Goal: Find specific page/section: Find specific page/section

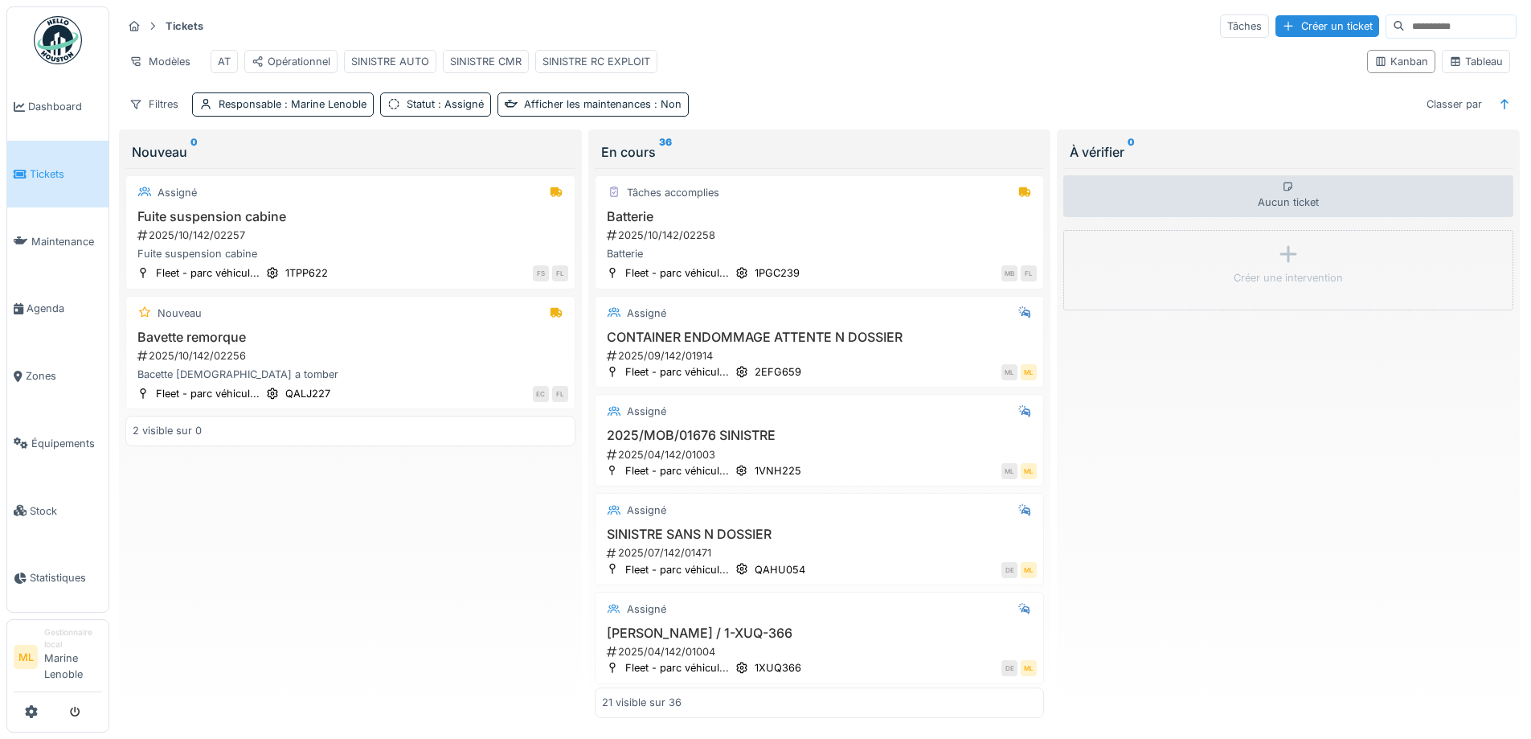
click at [49, 177] on span "Tickets" at bounding box center [66, 173] width 72 height 15
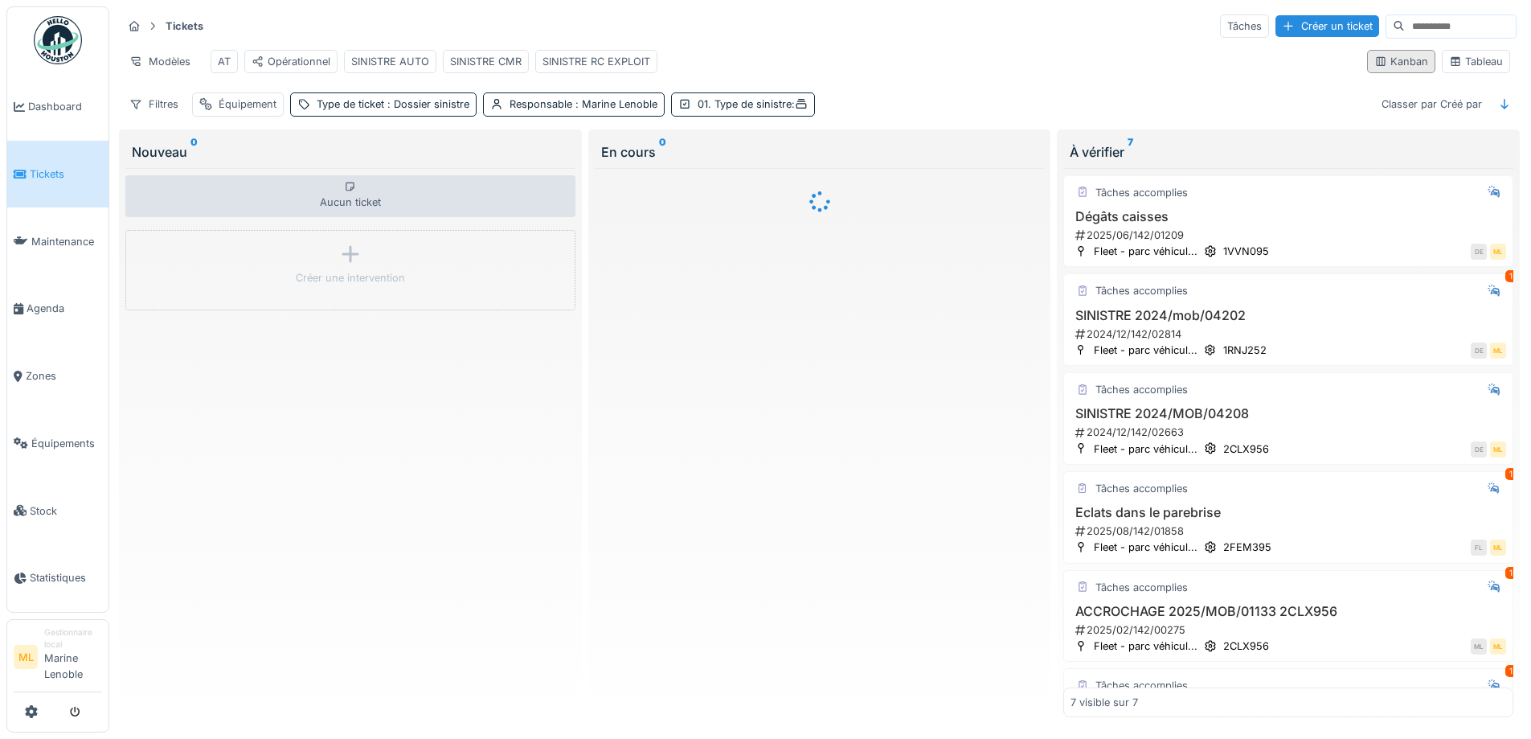
click at [1403, 67] on div "Kanban" at bounding box center [1402, 61] width 54 height 15
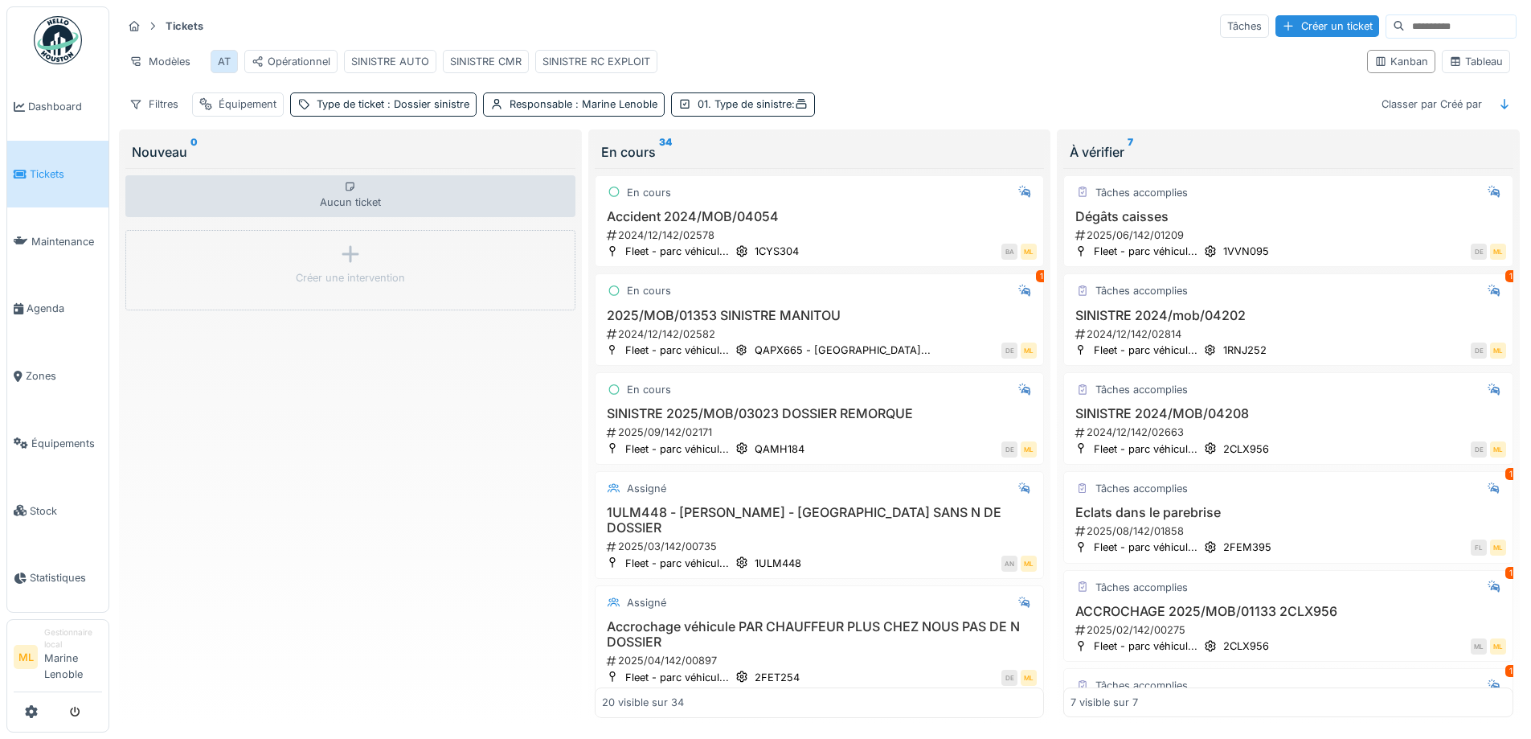
click at [228, 64] on div "AT" at bounding box center [224, 61] width 13 height 15
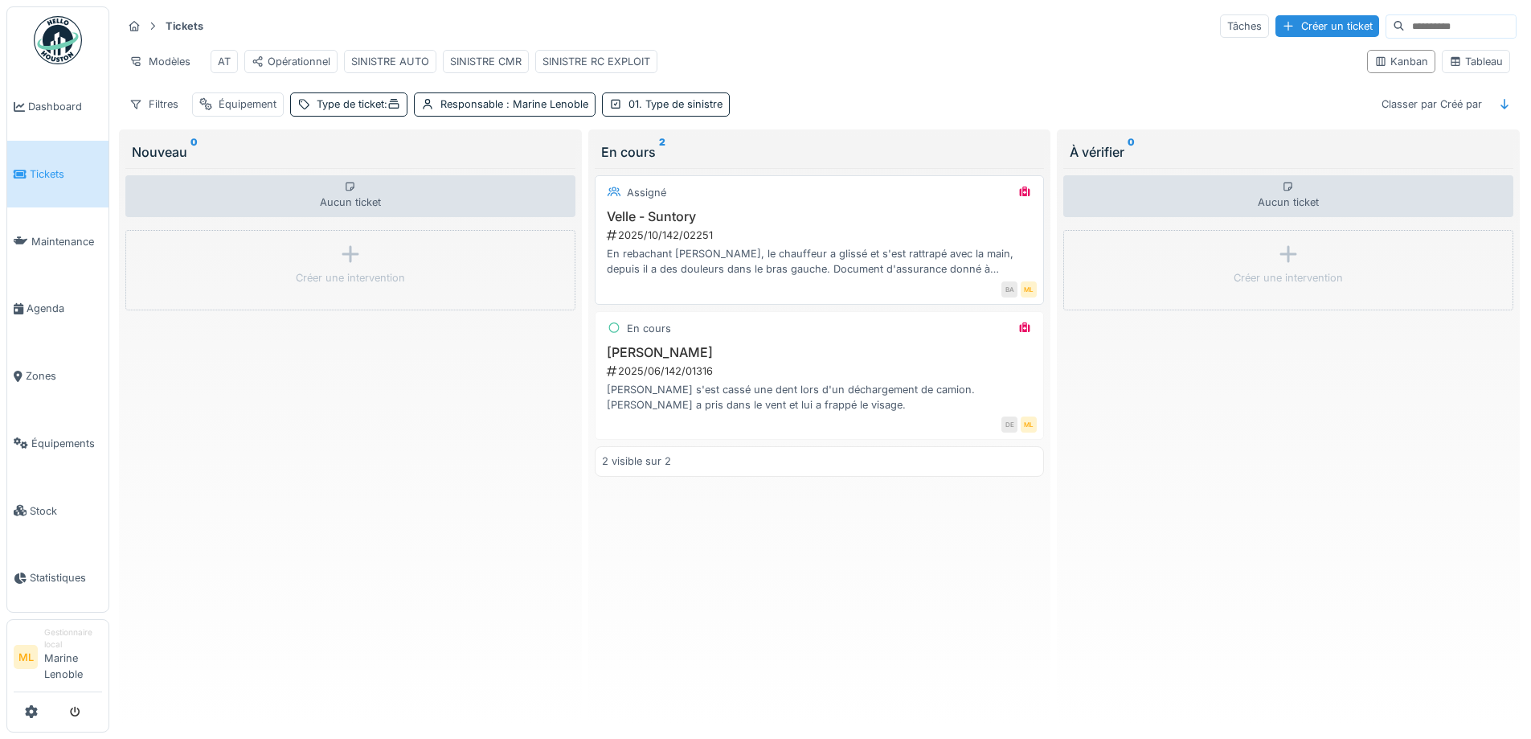
click at [815, 237] on div "Velle - Suntory 2025/10/142/02251 En rebachant [PERSON_NAME], le chauffeur a gl…" at bounding box center [820, 243] width 436 height 68
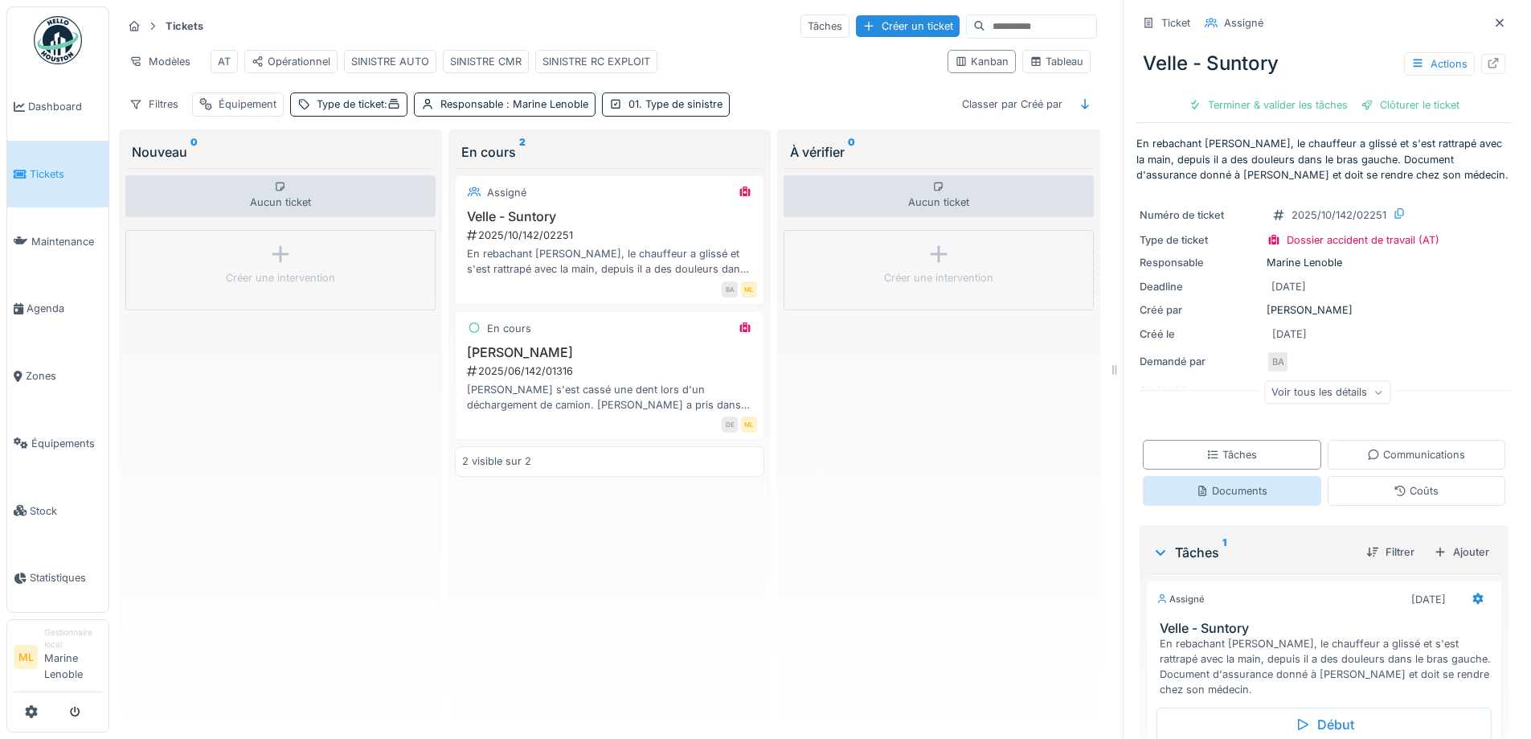
click at [1236, 493] on div "Documents" at bounding box center [1232, 490] width 72 height 15
